Goal: Find specific page/section: Find specific page/section

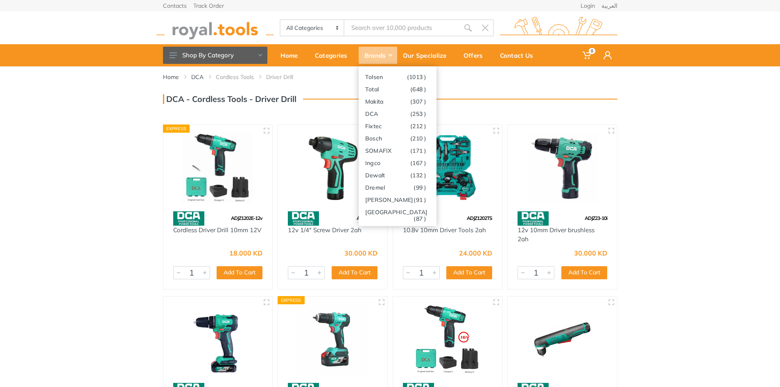
click at [370, 57] on div "Brands" at bounding box center [378, 55] width 39 height 17
click at [368, 111] on link "DCA (253 )" at bounding box center [398, 113] width 78 height 12
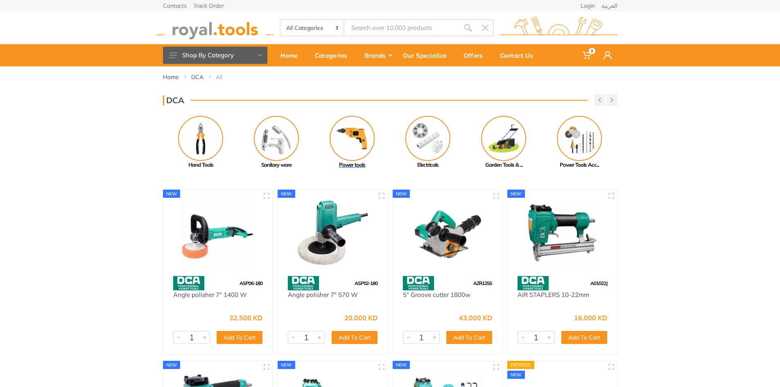
click at [358, 139] on img at bounding box center [352, 138] width 45 height 45
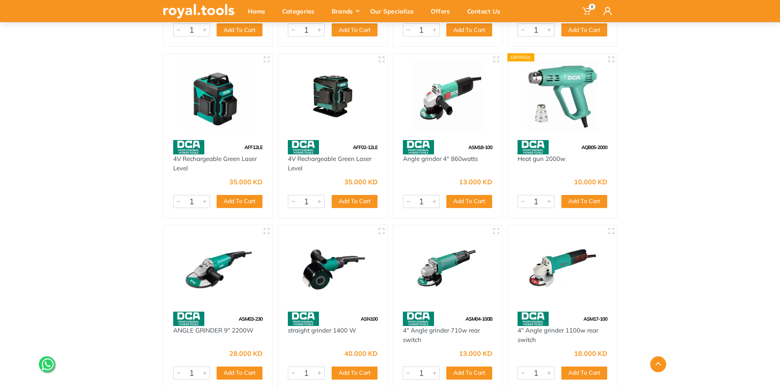
scroll to position [1803, 0]
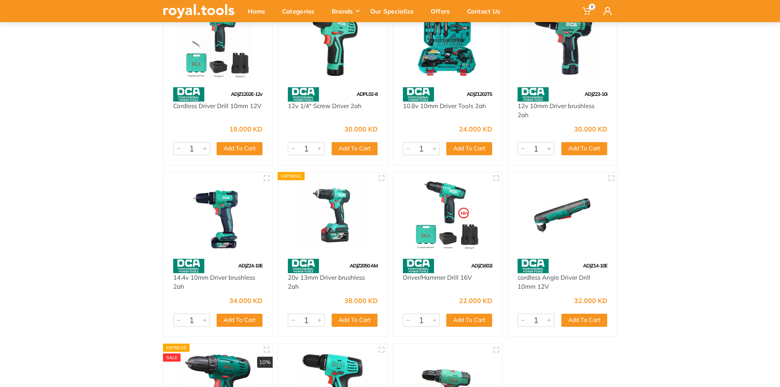
scroll to position [131, 0]
